Goal: Transaction & Acquisition: Purchase product/service

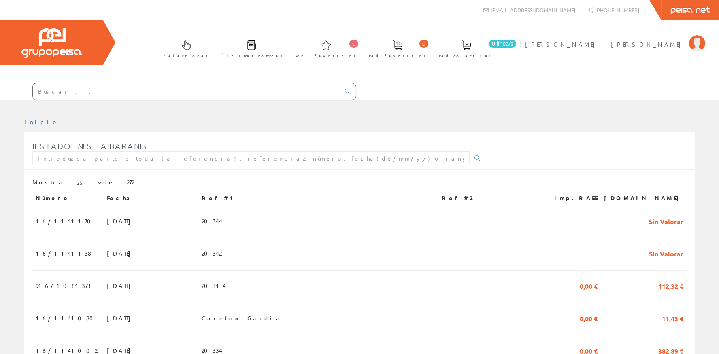
click at [106, 93] on input "text" at bounding box center [186, 91] width 307 height 16
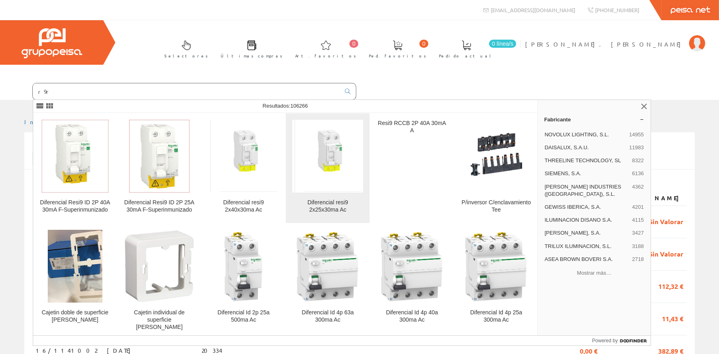
type input "r9r"
click at [329, 155] on img at bounding box center [327, 156] width 67 height 73
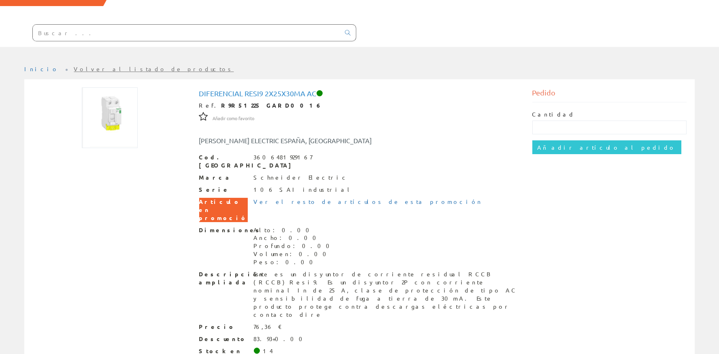
scroll to position [74, 0]
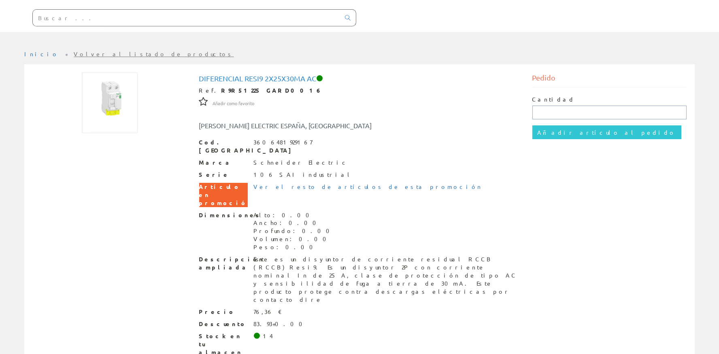
click at [547, 111] on input "text" at bounding box center [609, 113] width 155 height 14
type input "1"
click at [554, 130] on input "Añadir artículo al pedido" at bounding box center [606, 132] width 149 height 14
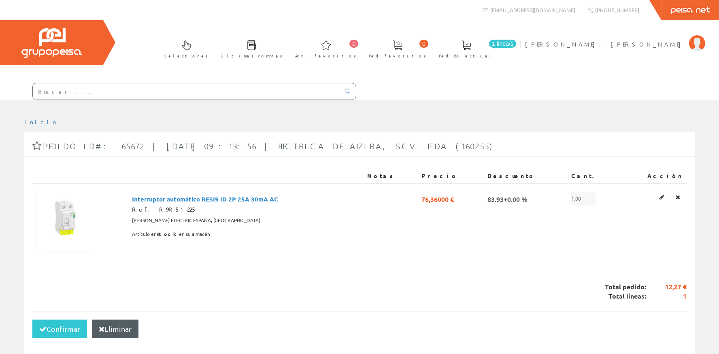
click at [73, 101] on div at bounding box center [359, 106] width 719 height 12
click at [73, 96] on input "text" at bounding box center [186, 91] width 307 height 16
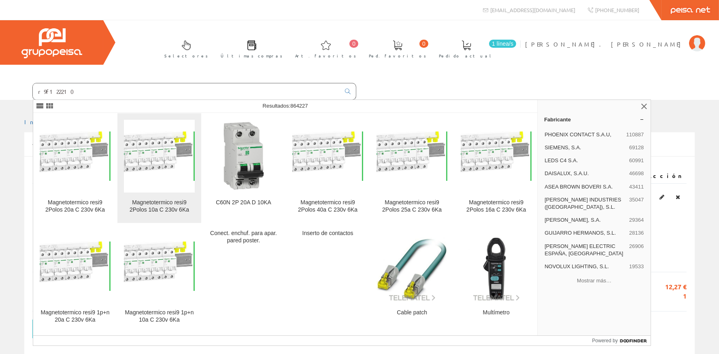
type input "r9f122210"
click at [158, 163] on img at bounding box center [159, 156] width 71 height 49
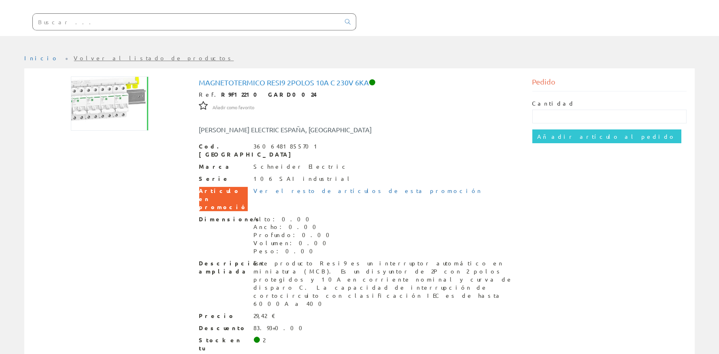
scroll to position [72, 0]
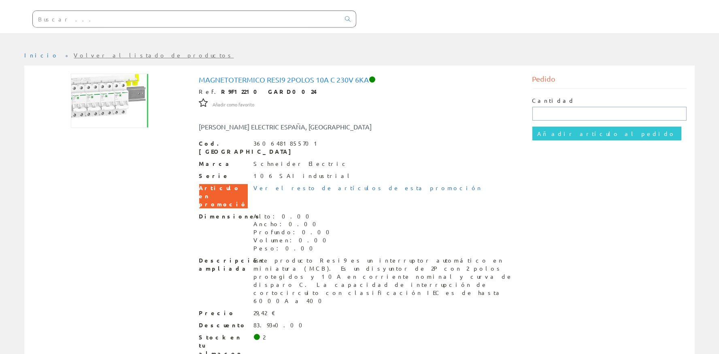
click at [544, 111] on input "text" at bounding box center [609, 114] width 155 height 14
type input "1"
click at [554, 136] on input "Añadir artículo al pedido" at bounding box center [606, 134] width 149 height 14
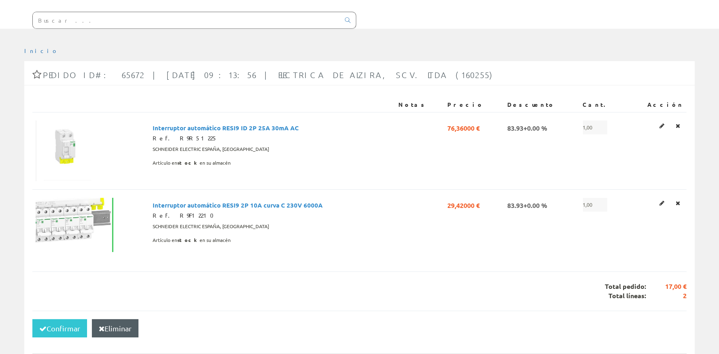
scroll to position [72, 0]
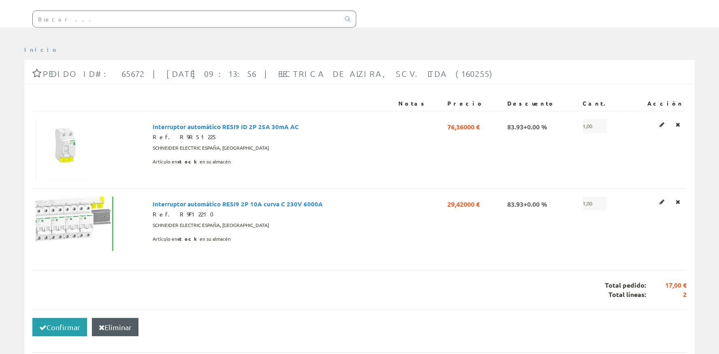
click at [64, 325] on button "Confirmar" at bounding box center [59, 327] width 55 height 19
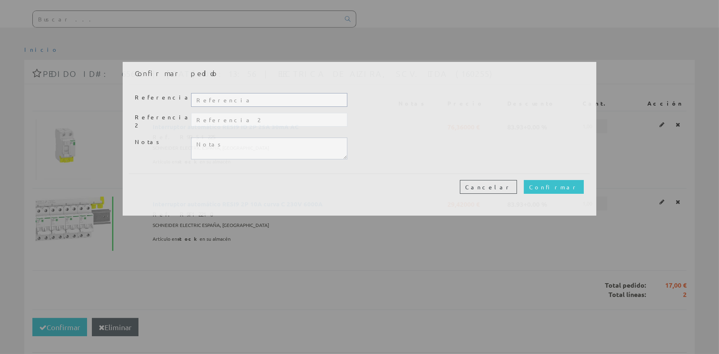
click at [246, 105] on input "text" at bounding box center [269, 100] width 156 height 14
type input "20345-2"
click at [574, 189] on div "Cancelar Confirmar" at bounding box center [359, 187] width 461 height 26
click at [572, 180] on input "Confirmar" at bounding box center [554, 187] width 60 height 14
